Goal: Task Accomplishment & Management: Manage account settings

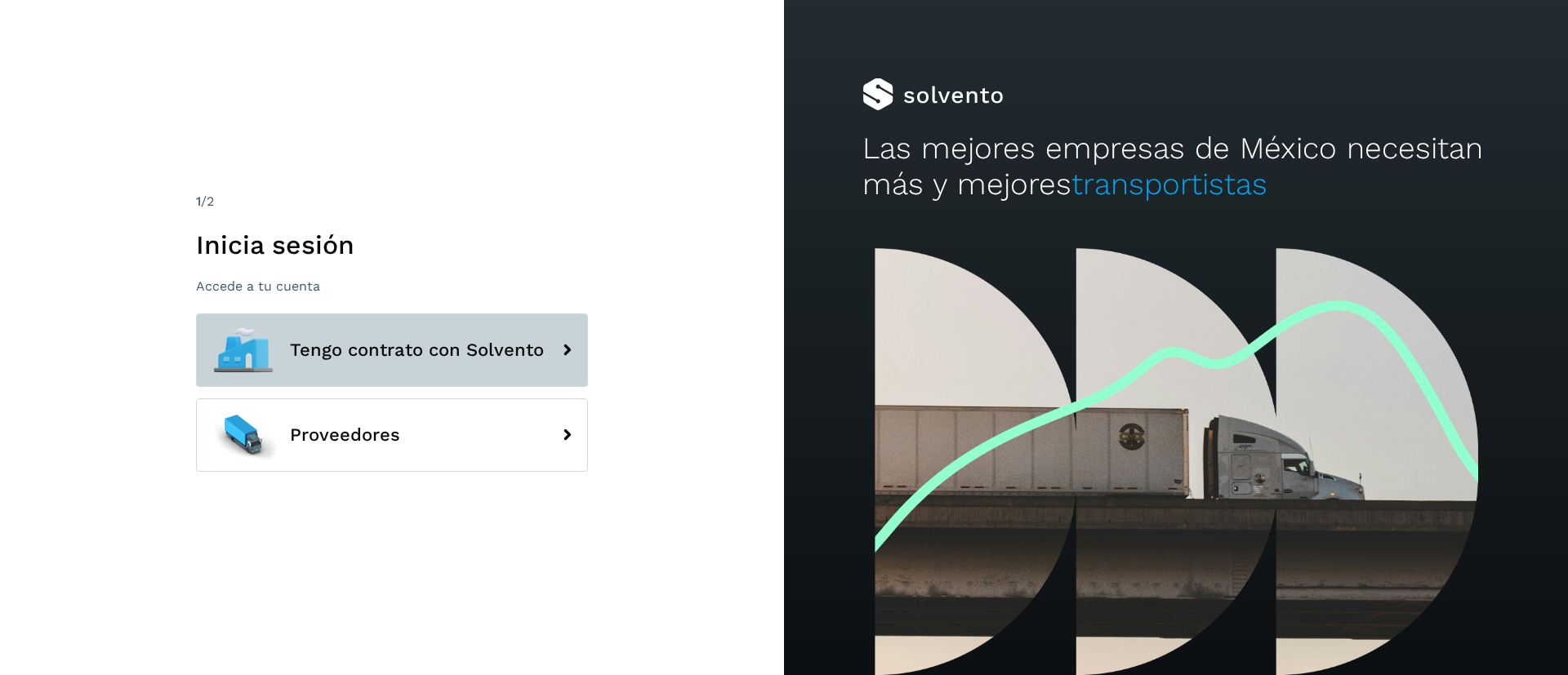
click at [418, 350] on span "Tengo contrato con Solvento" at bounding box center [416, 351] width 254 height 20
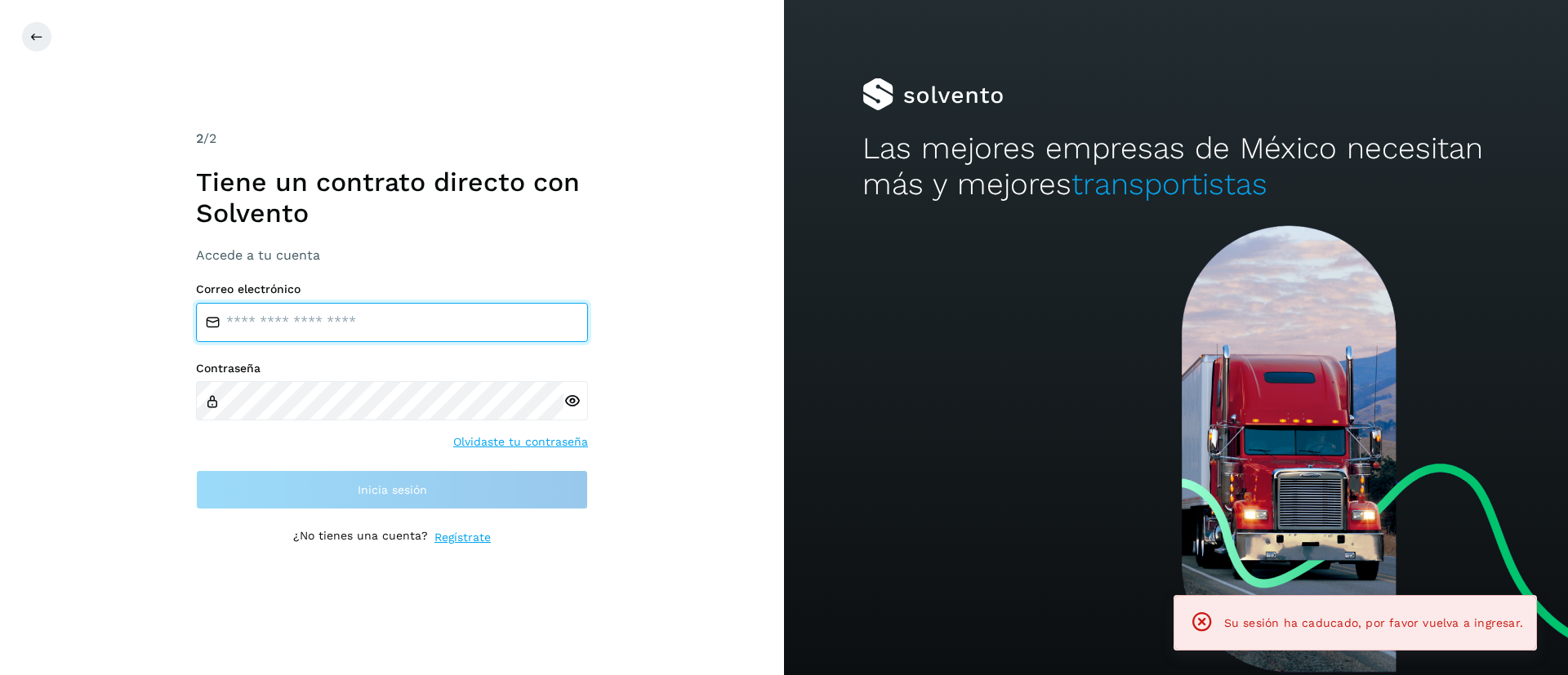
click at [381, 322] on input "email" at bounding box center [392, 323] width 392 height 40
type input "**********"
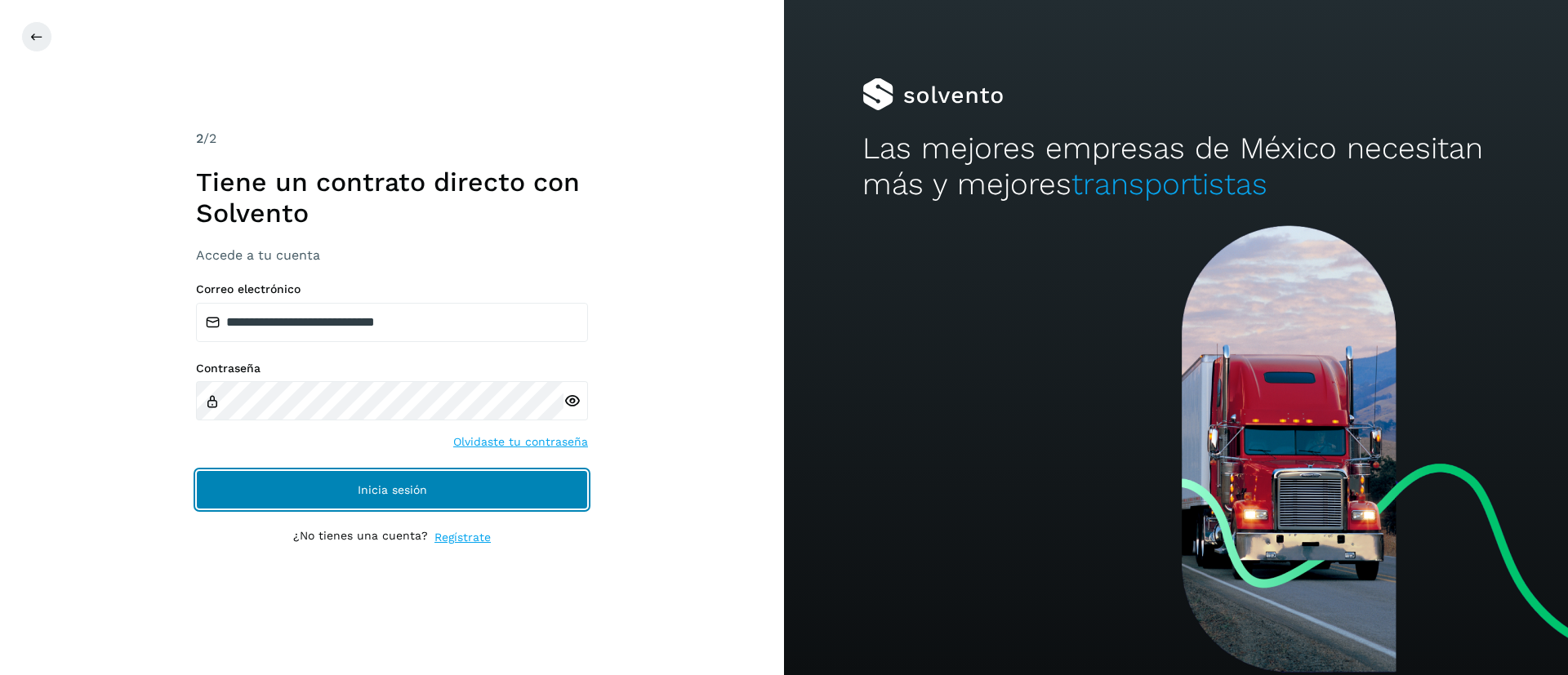
click at [455, 490] on button "Inicia sesión" at bounding box center [392, 490] width 392 height 40
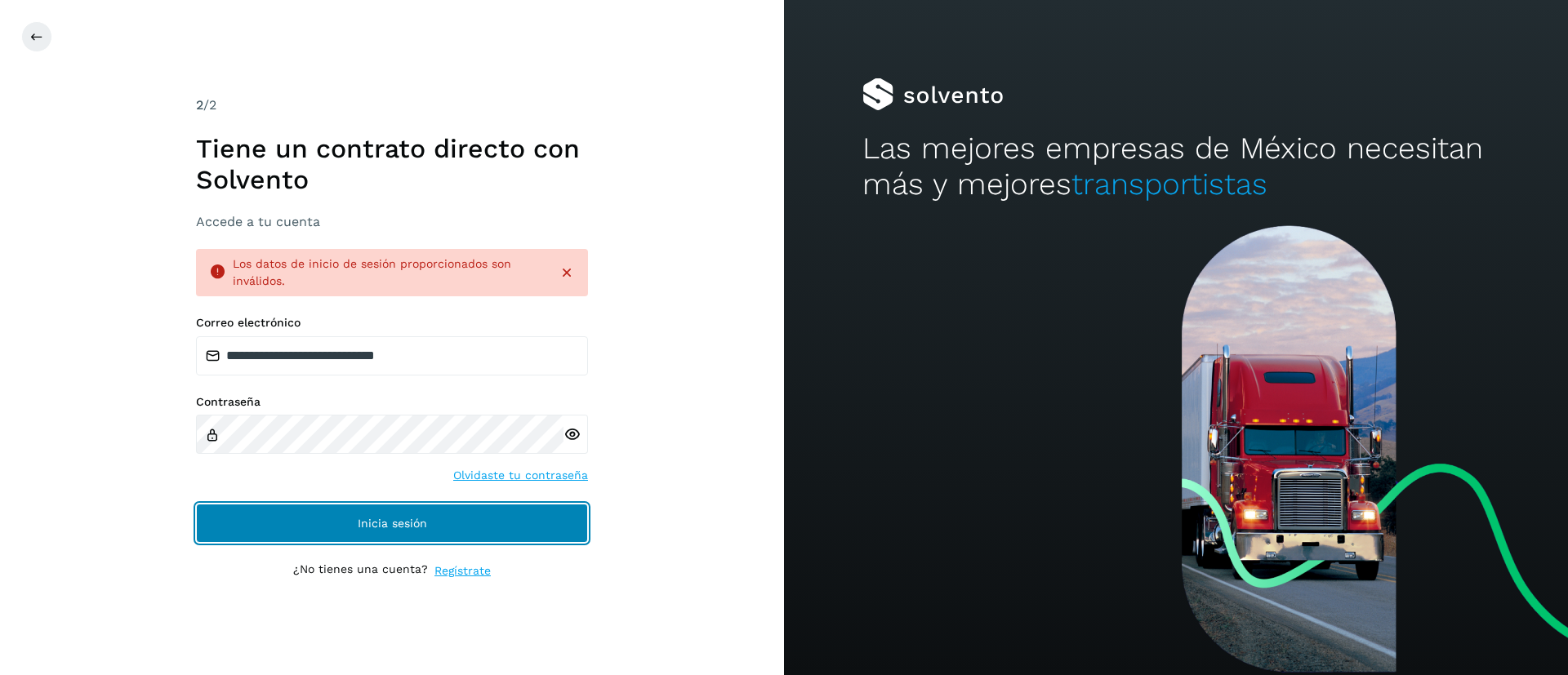
click at [279, 539] on button "Inicia sesión" at bounding box center [392, 523] width 392 height 40
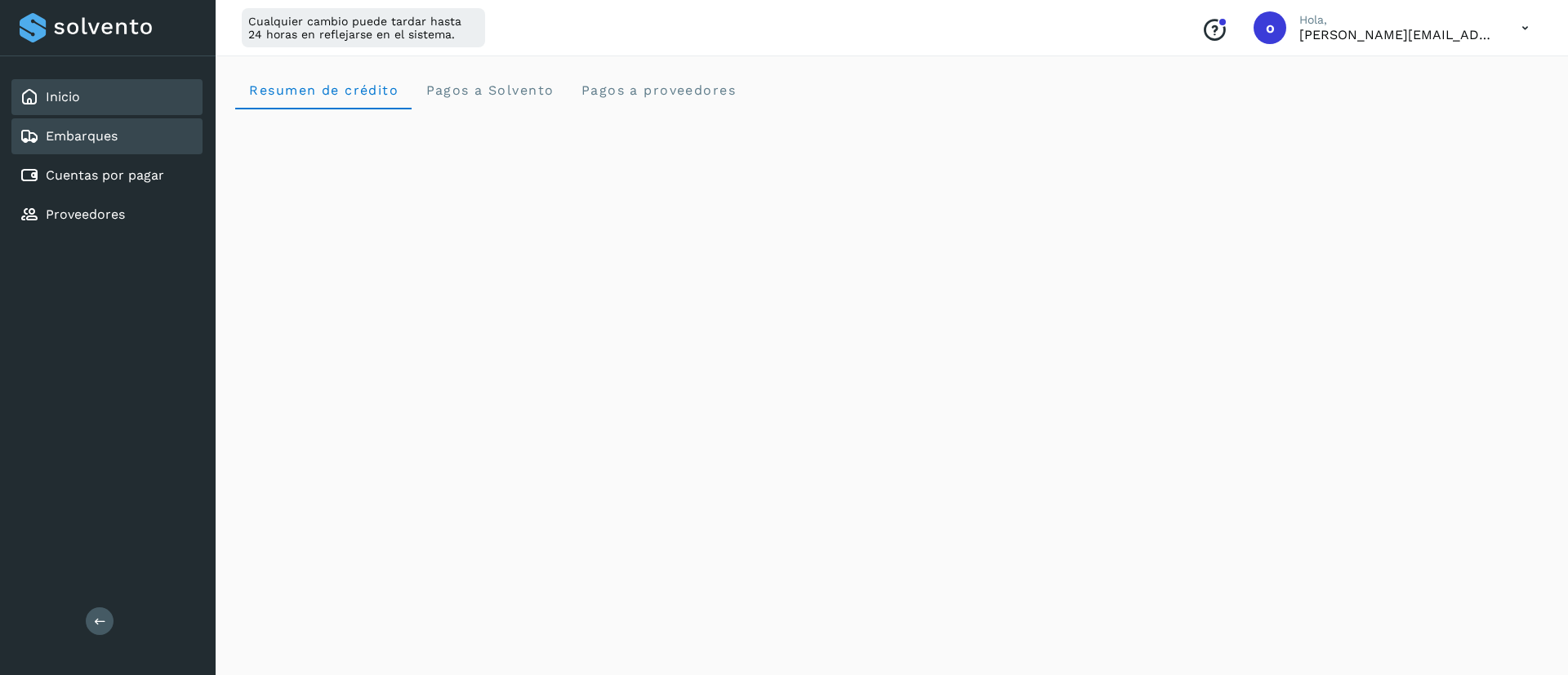
click at [68, 125] on div "Embarques" at bounding box center [107, 136] width 191 height 36
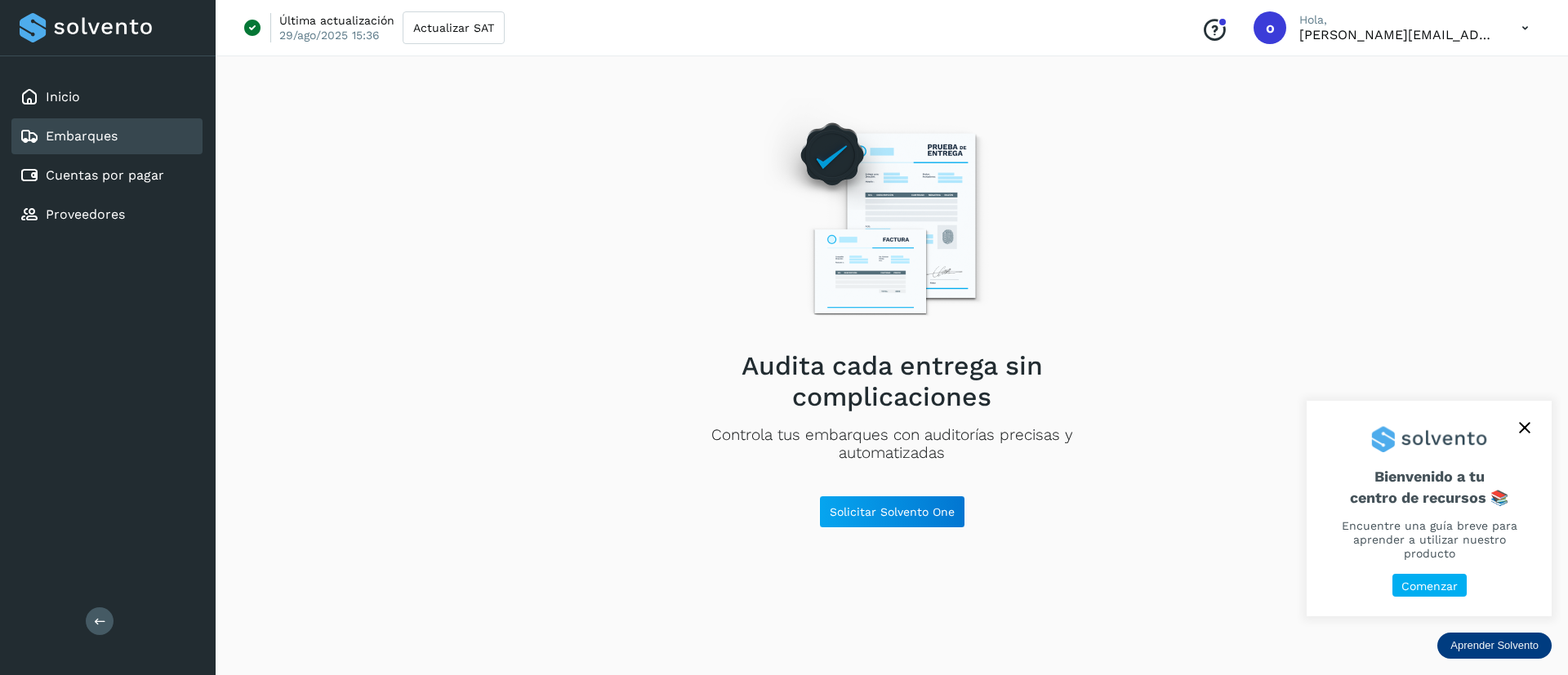
click at [80, 76] on div "Inicio Embarques Cuentas por pagar Proveedores" at bounding box center [107, 156] width 215 height 199
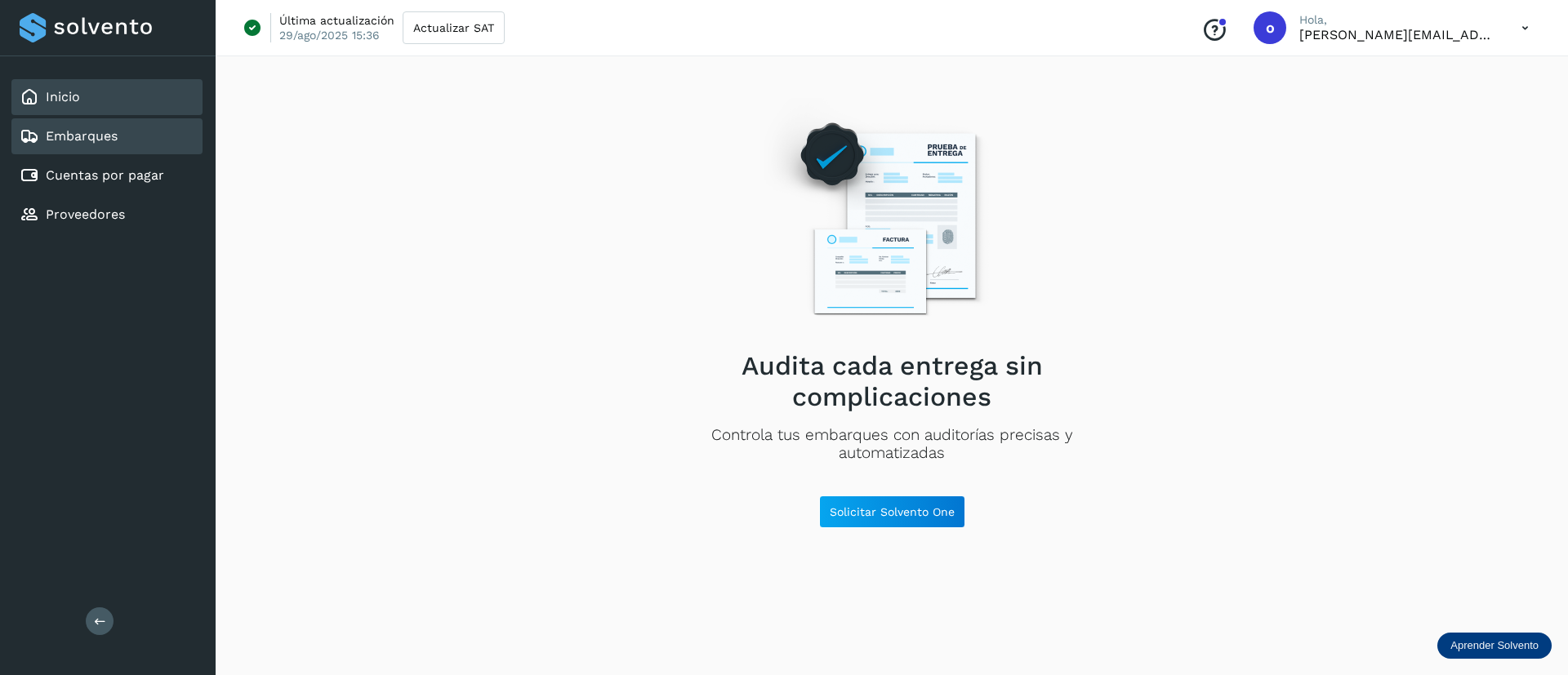
click at [54, 103] on link "Inicio" at bounding box center [62, 97] width 35 height 16
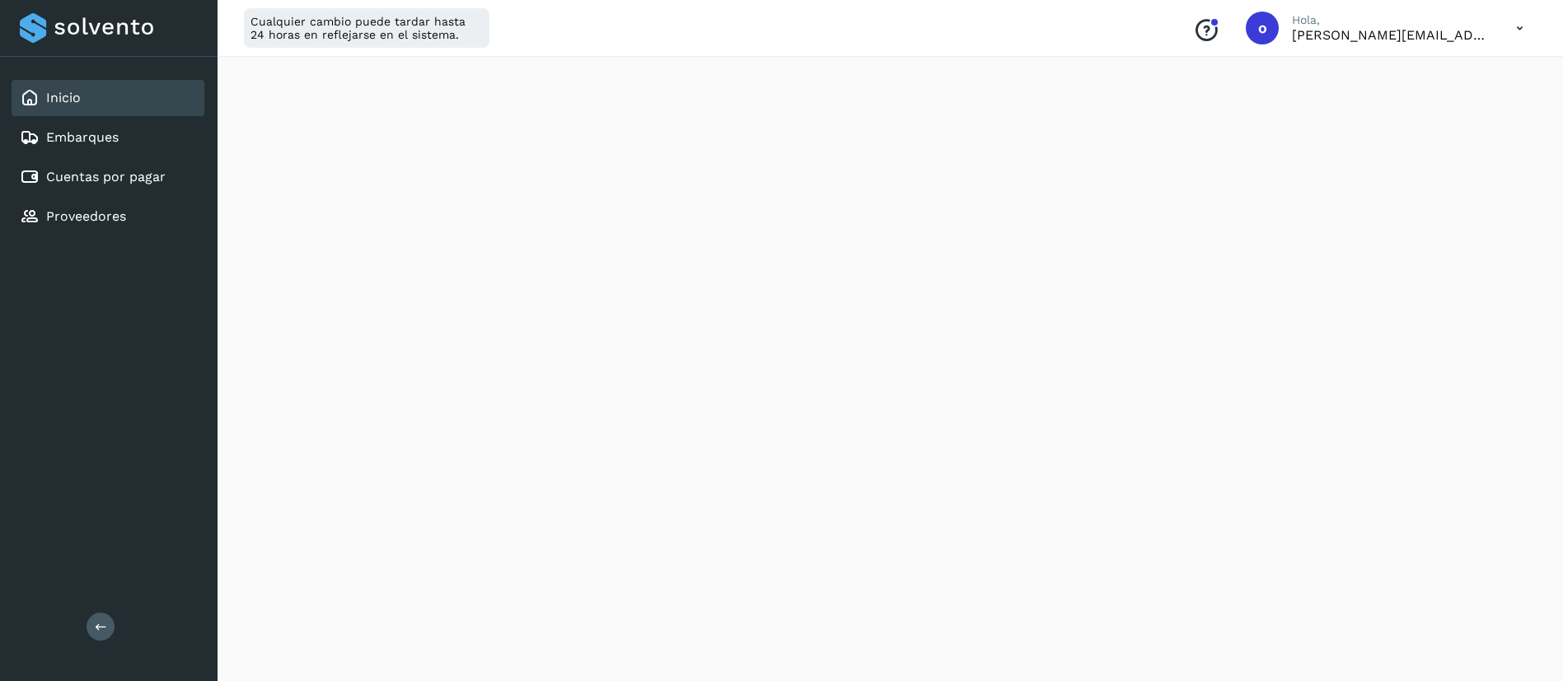
scroll to position [891, 0]
